Goal: Task Accomplishment & Management: Manage account settings

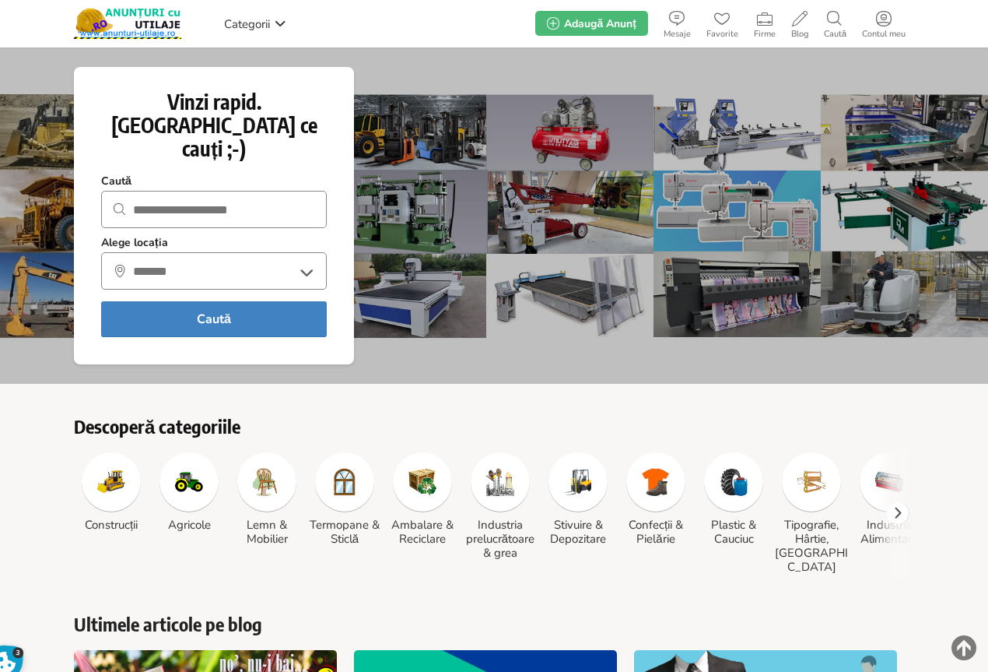
drag, startPoint x: 762, startPoint y: 0, endPoint x: 511, endPoint y: 15, distance: 251.8
click at [494, 14] on div "Categorii bereschi janos Anunțurile mele Profil Alerte Anunțuri favorite Mesaje…" at bounding box center [494, 23] width 841 height 47
click at [883, 15] on use at bounding box center [884, 19] width 16 height 16
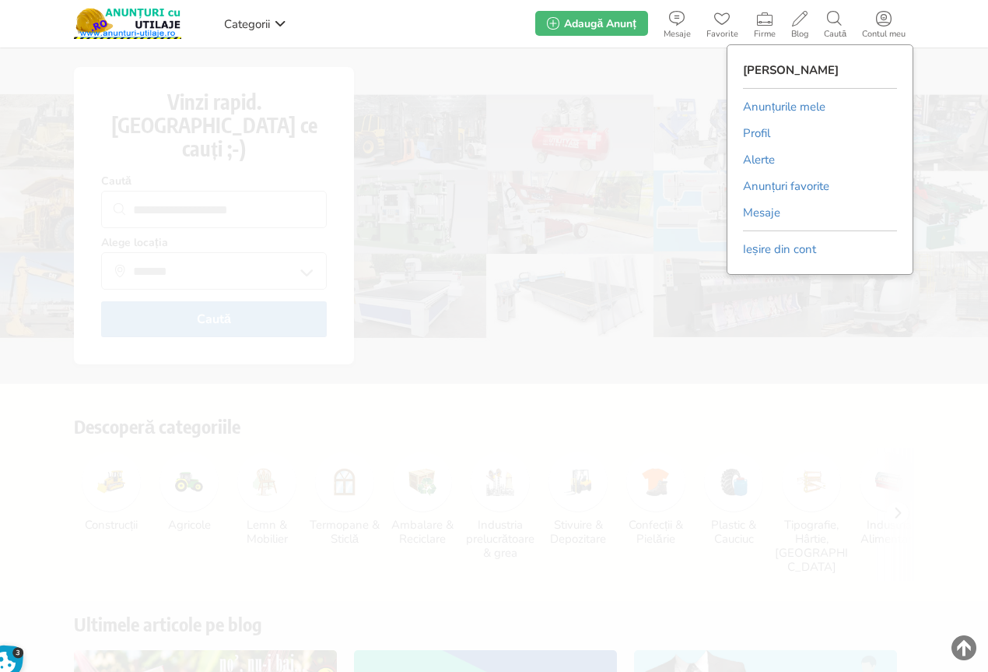
click at [778, 104] on link "Anunțurile mele" at bounding box center [784, 106] width 83 height 23
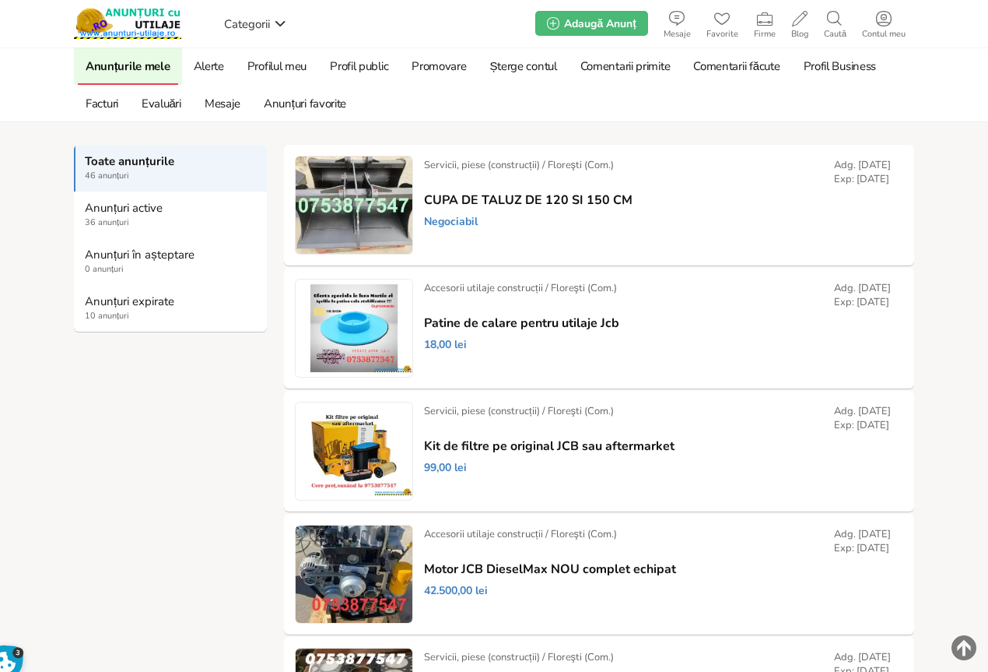
click at [112, 300] on strong "Anunțuri expirate" at bounding box center [171, 301] width 173 height 14
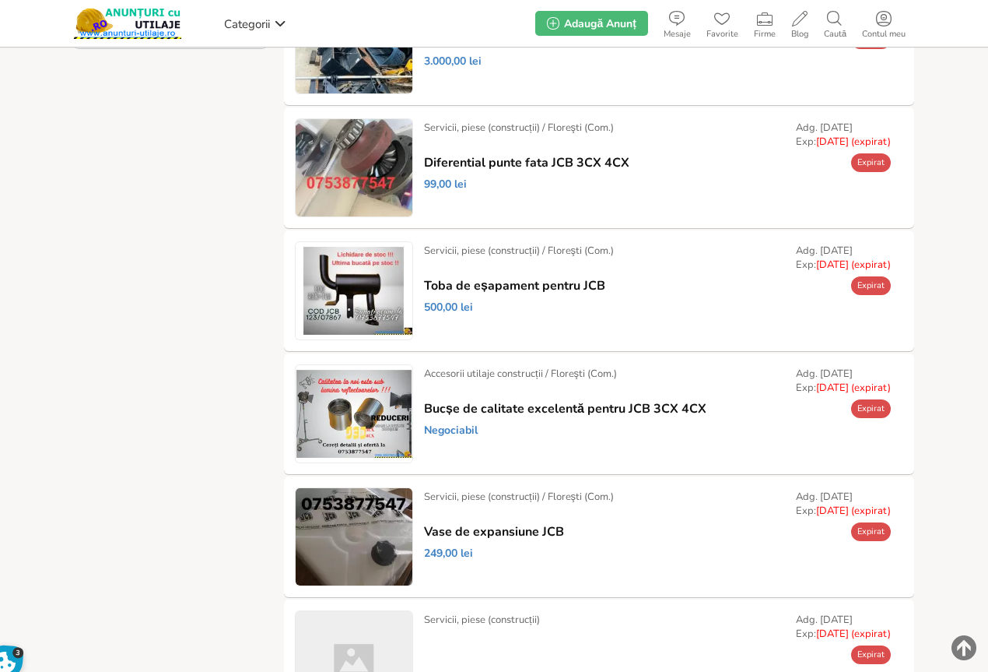
scroll to position [311, 0]
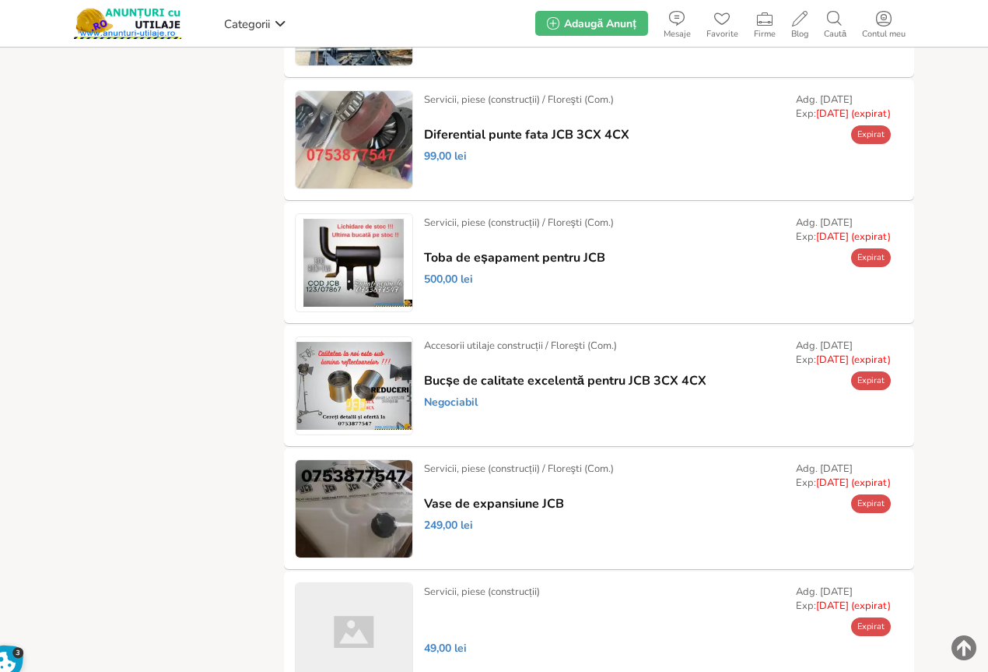
click at [0, 0] on link "Prelungește" at bounding box center [0, 0] width 0 height 0
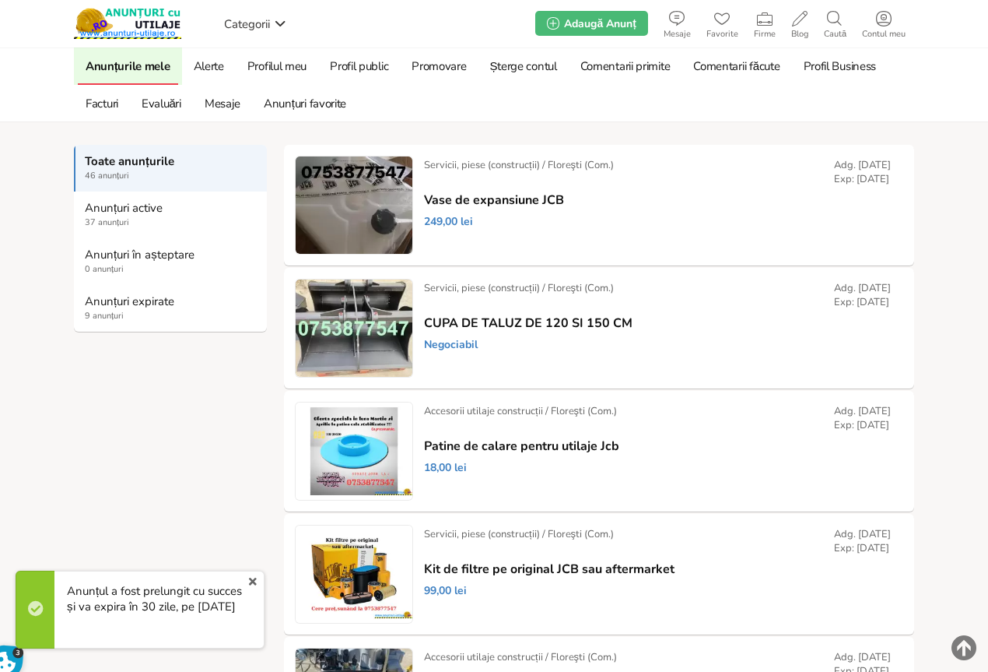
click at [107, 310] on span "9 anunțuri" at bounding box center [171, 316] width 173 height 12
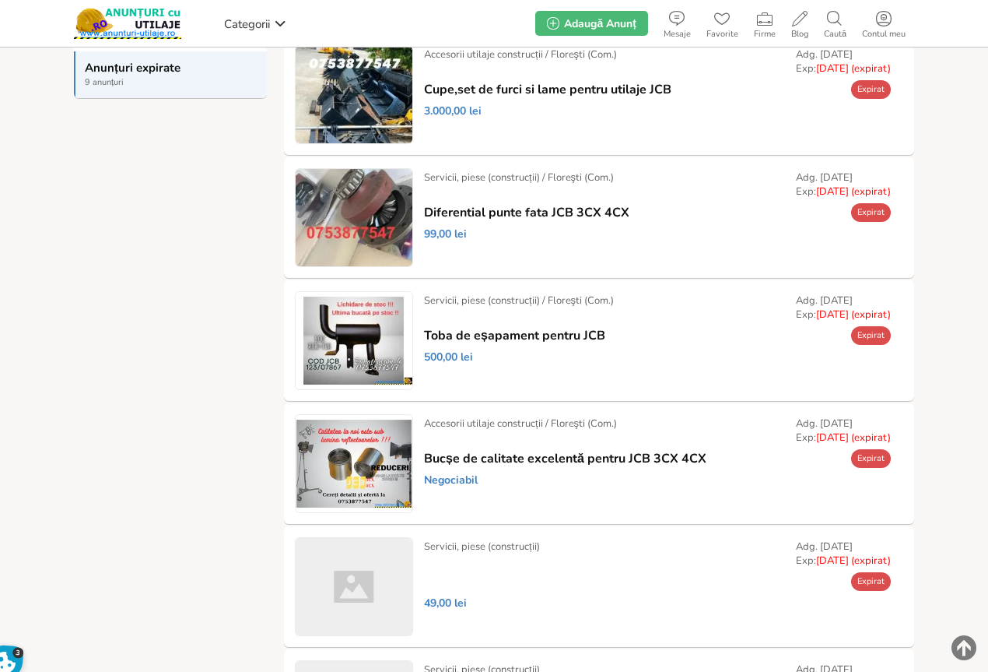
scroll to position [156, 0]
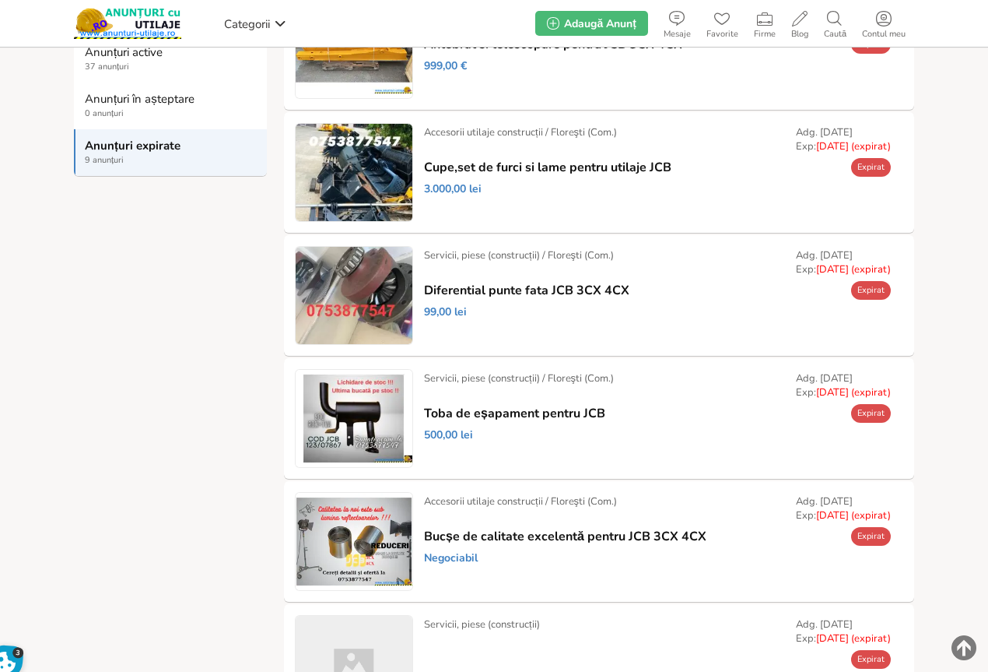
click at [0, 0] on link "Prelungește" at bounding box center [0, 0] width 0 height 0
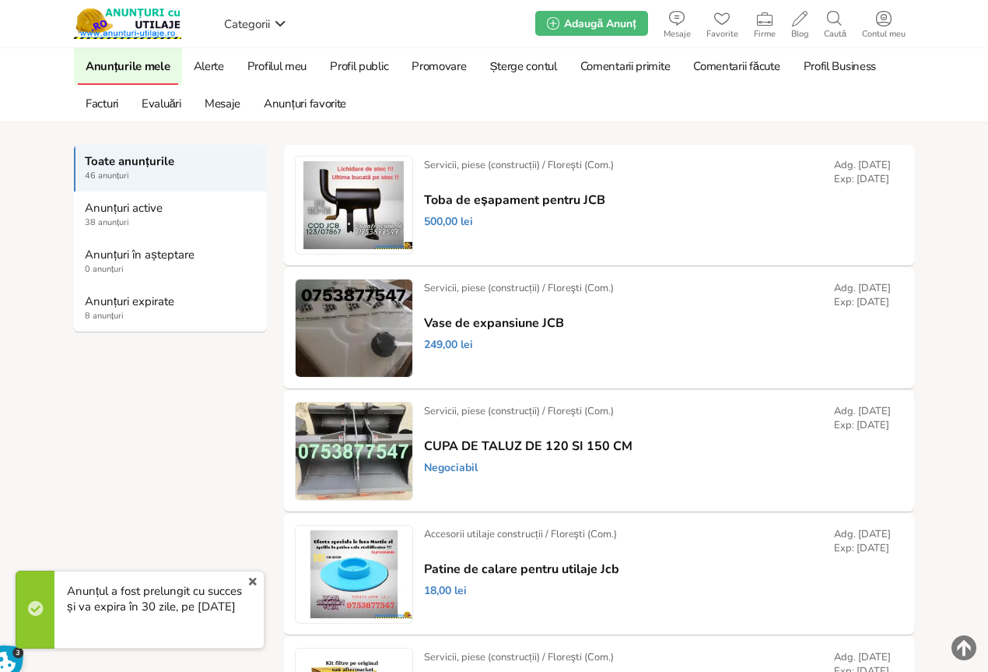
click at [111, 308] on strong "Anunțuri expirate" at bounding box center [171, 301] width 173 height 14
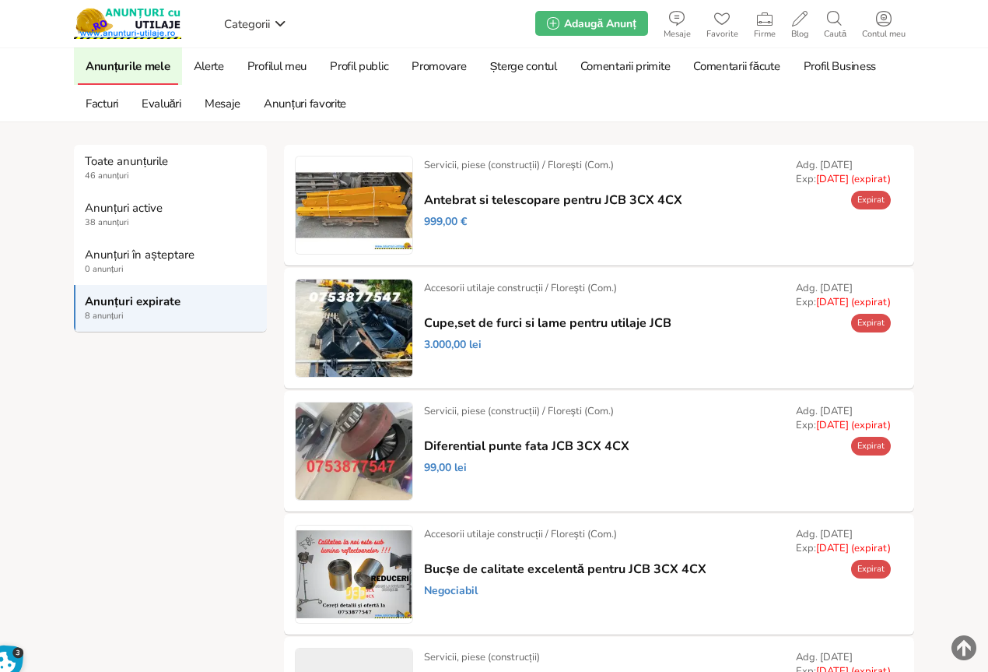
click at [0, 0] on link "Prelungește" at bounding box center [0, 0] width 0 height 0
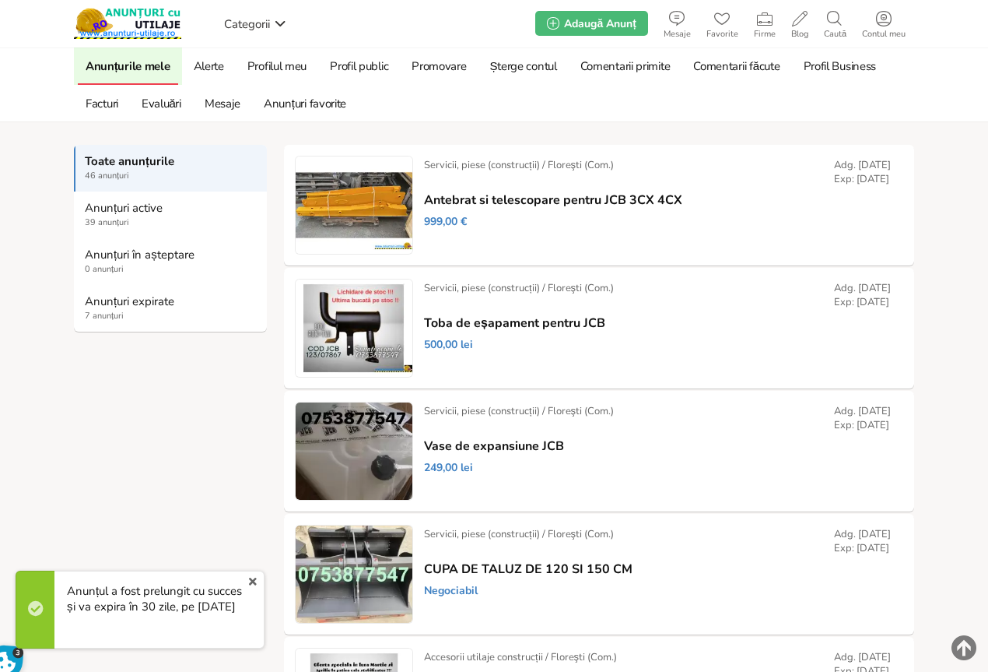
click at [125, 303] on strong "Anunțuri expirate" at bounding box center [171, 301] width 173 height 14
